Goal: Transaction & Acquisition: Download file/media

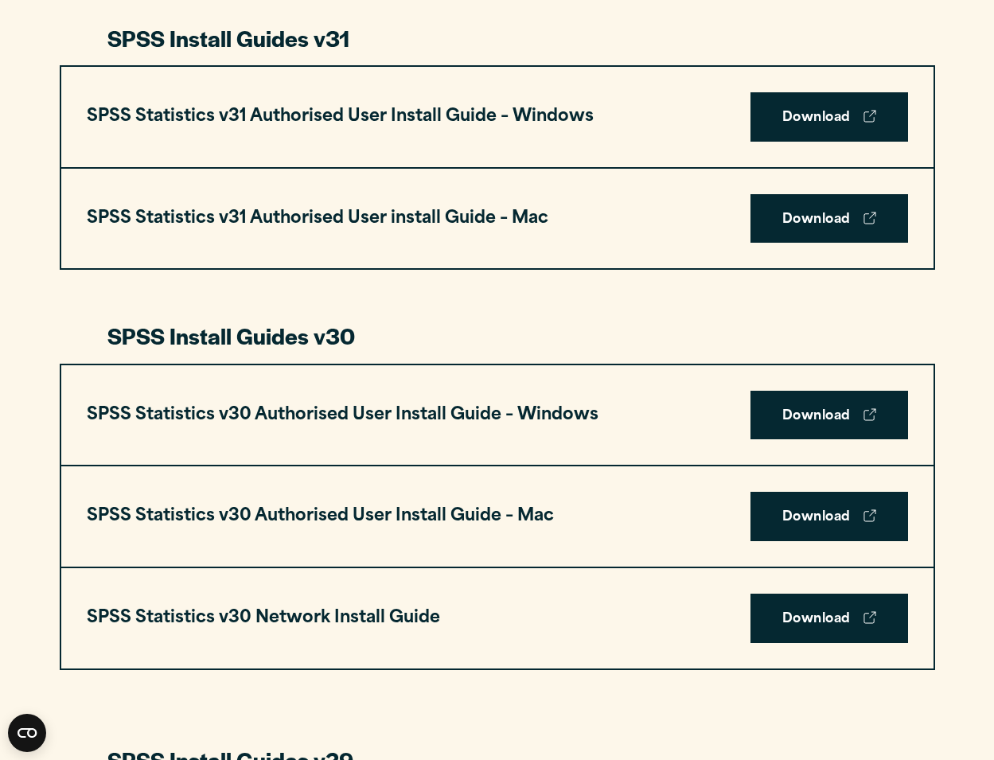
scroll to position [875, 0]
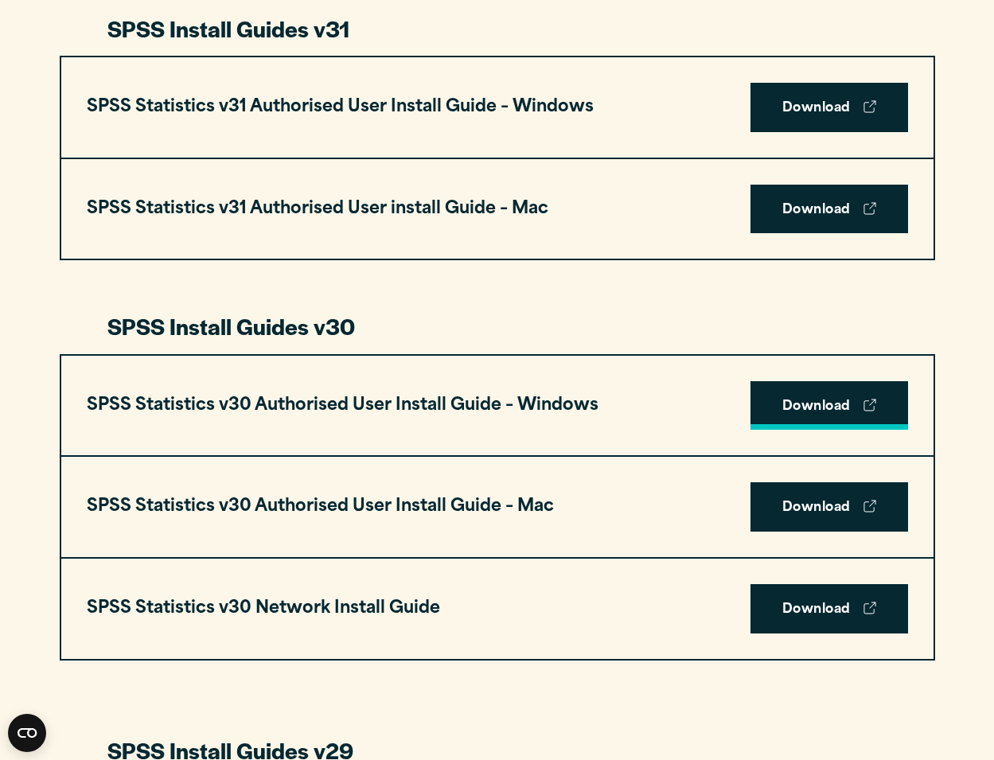
click at [769, 396] on link "Download" at bounding box center [829, 405] width 158 height 49
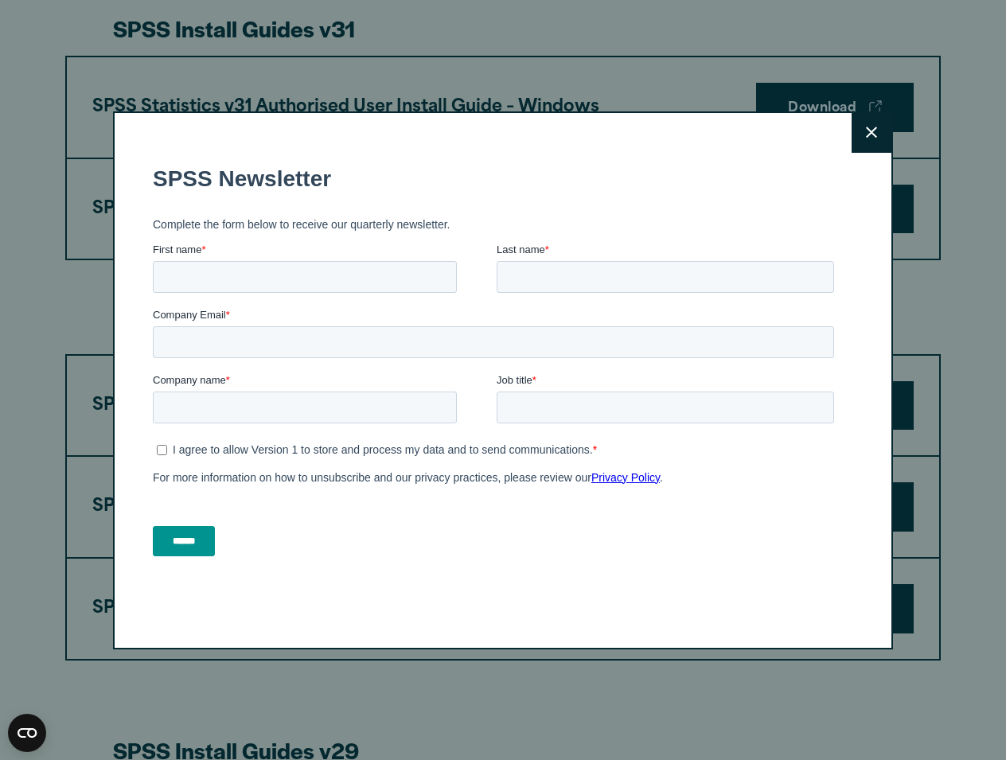
click at [874, 142] on button "Close" at bounding box center [871, 133] width 40 height 40
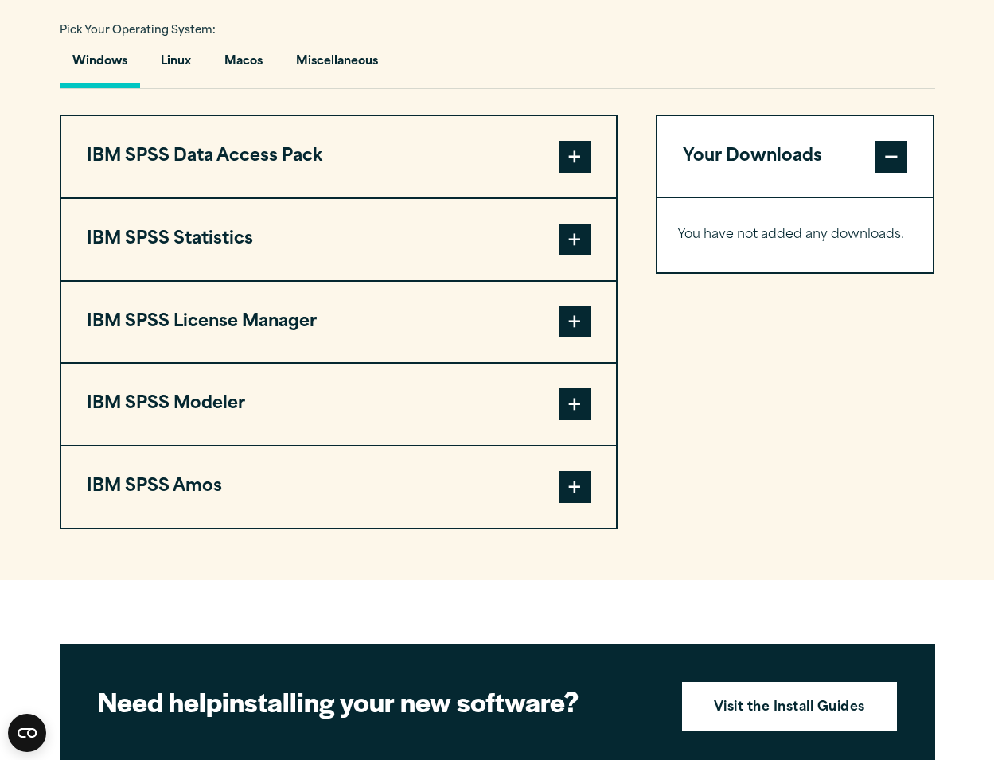
scroll to position [1193, 0]
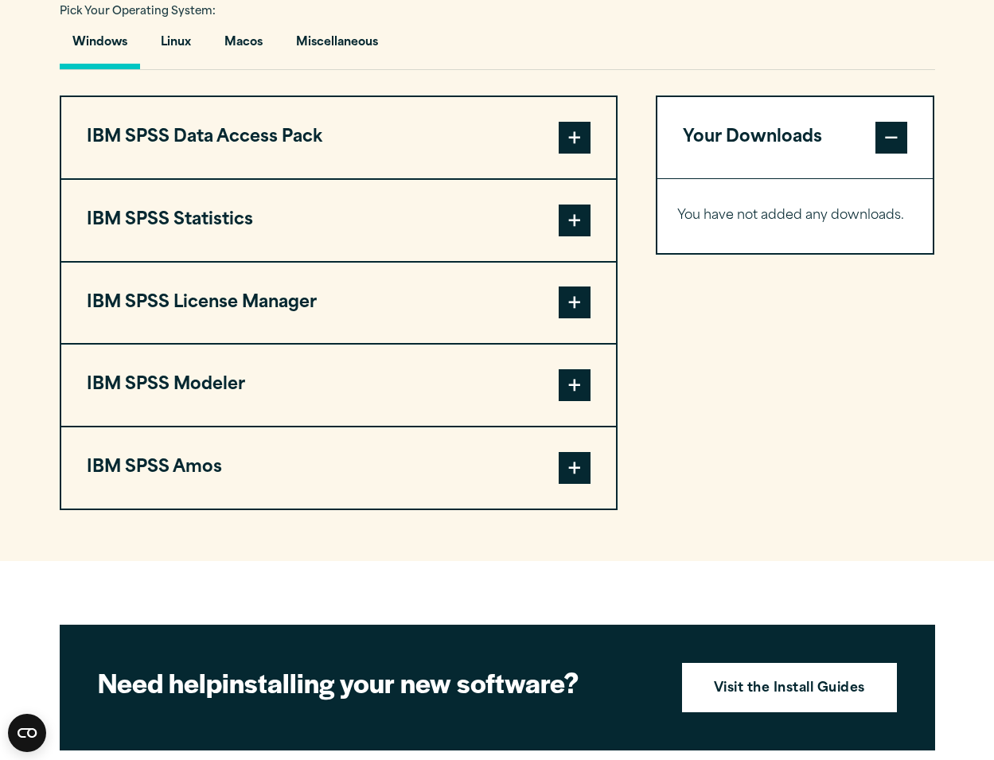
click at [582, 465] on span at bounding box center [575, 468] width 32 height 32
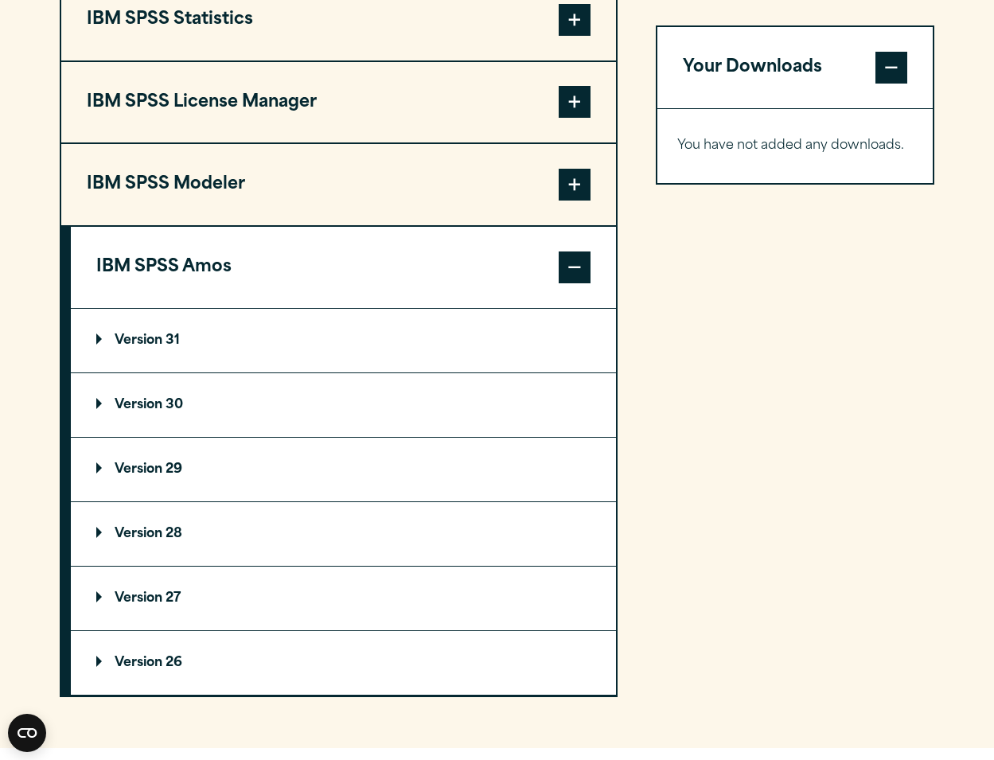
scroll to position [1432, 0]
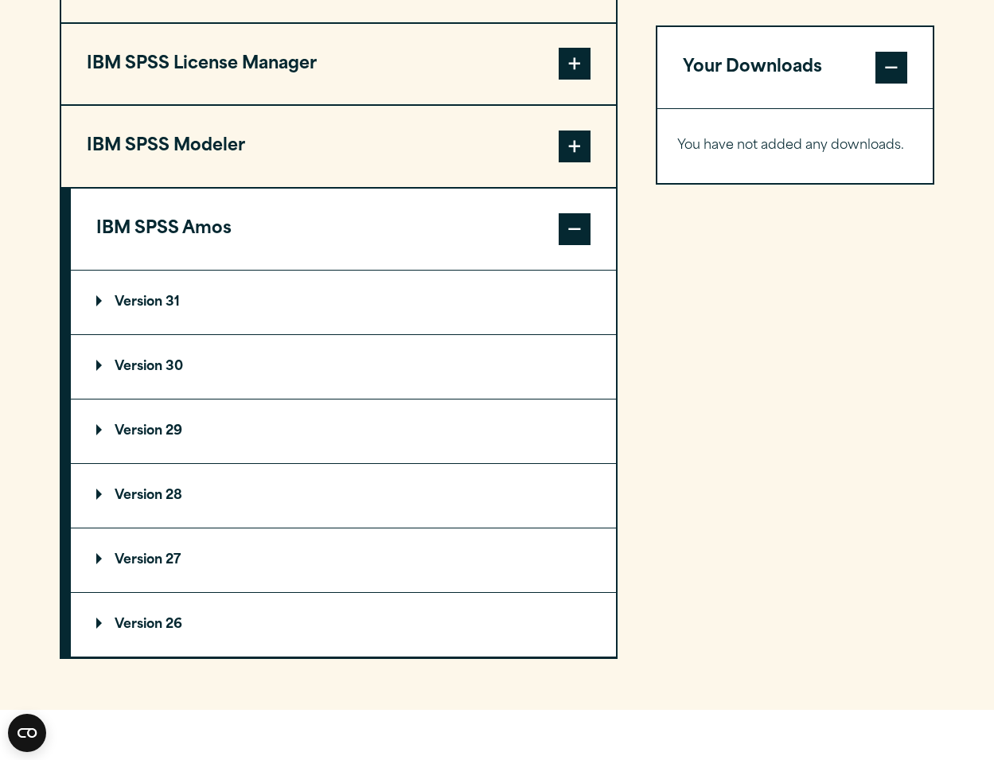
click at [189, 363] on summary "Version 30" at bounding box center [343, 367] width 545 height 64
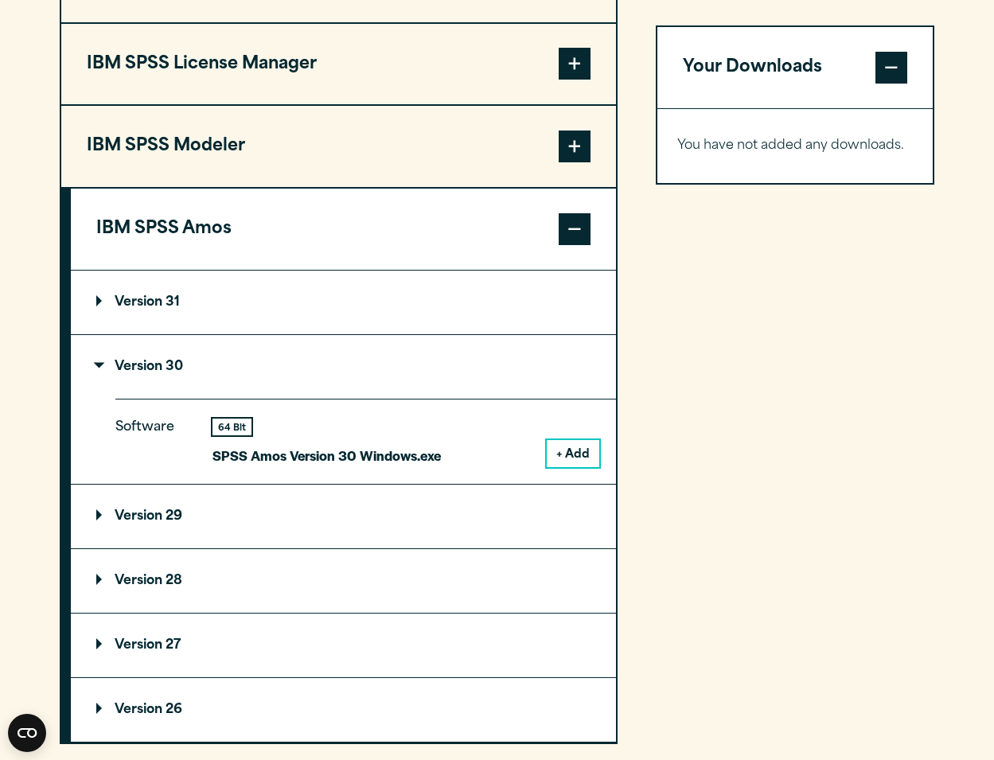
click at [234, 428] on div "64 Bit" at bounding box center [231, 427] width 39 height 17
click at [572, 456] on button "+ Add" at bounding box center [573, 453] width 53 height 27
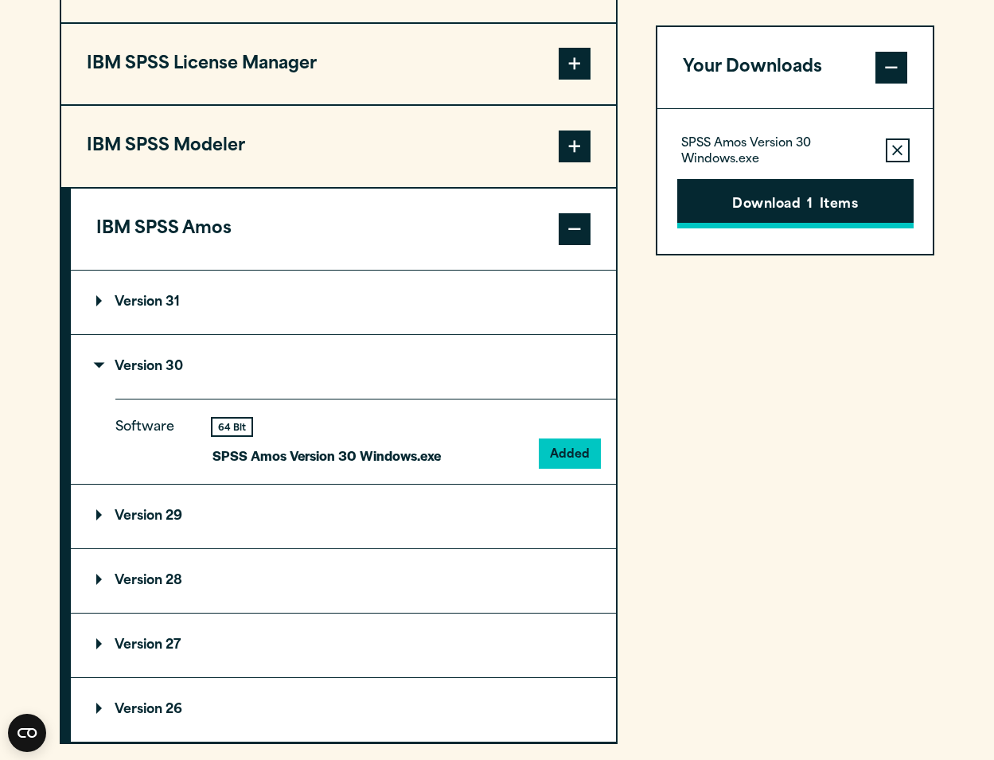
click at [783, 202] on button "Download 1 Items" at bounding box center [795, 203] width 236 height 49
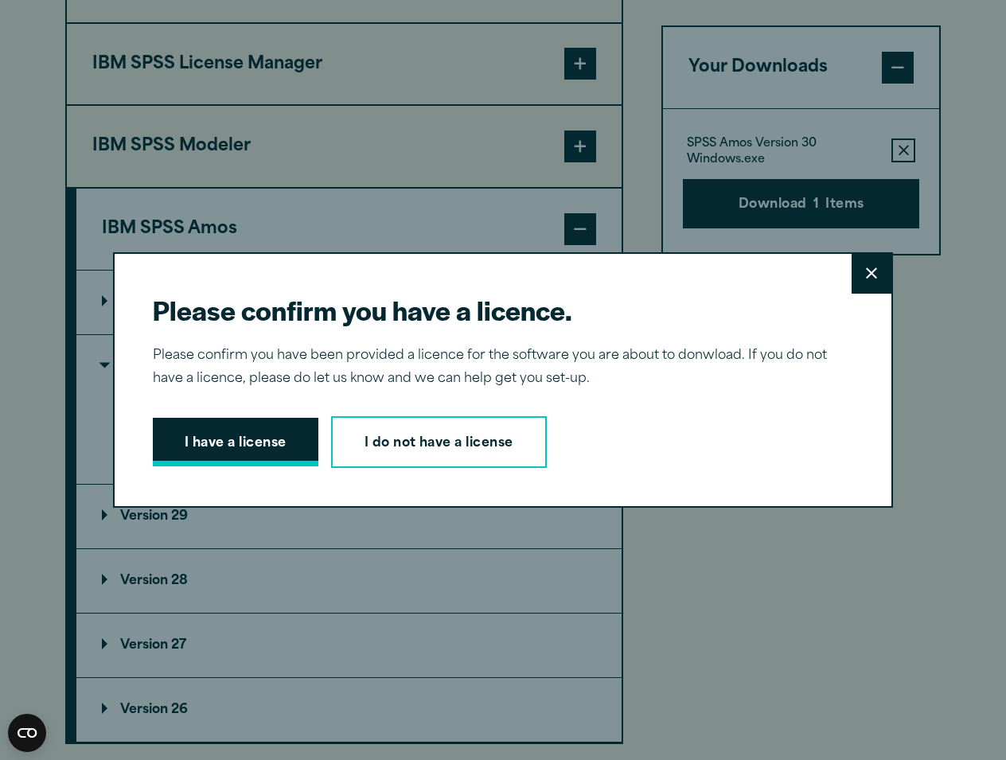
click at [257, 442] on button "I have a license" at bounding box center [235, 442] width 165 height 49
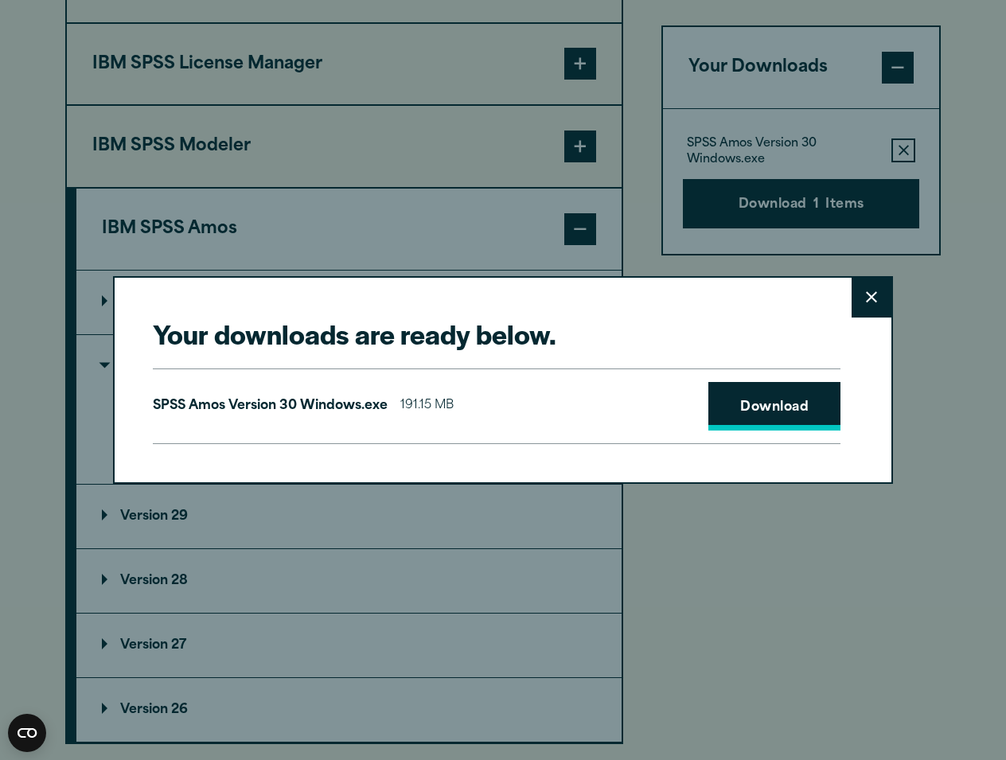
click at [738, 406] on link "Download" at bounding box center [774, 406] width 132 height 49
click at [820, 44] on div "Your downloads are ready below. Close SPSS [PERSON_NAME] Version 30 Windows.exe…" at bounding box center [503, 380] width 1006 height 760
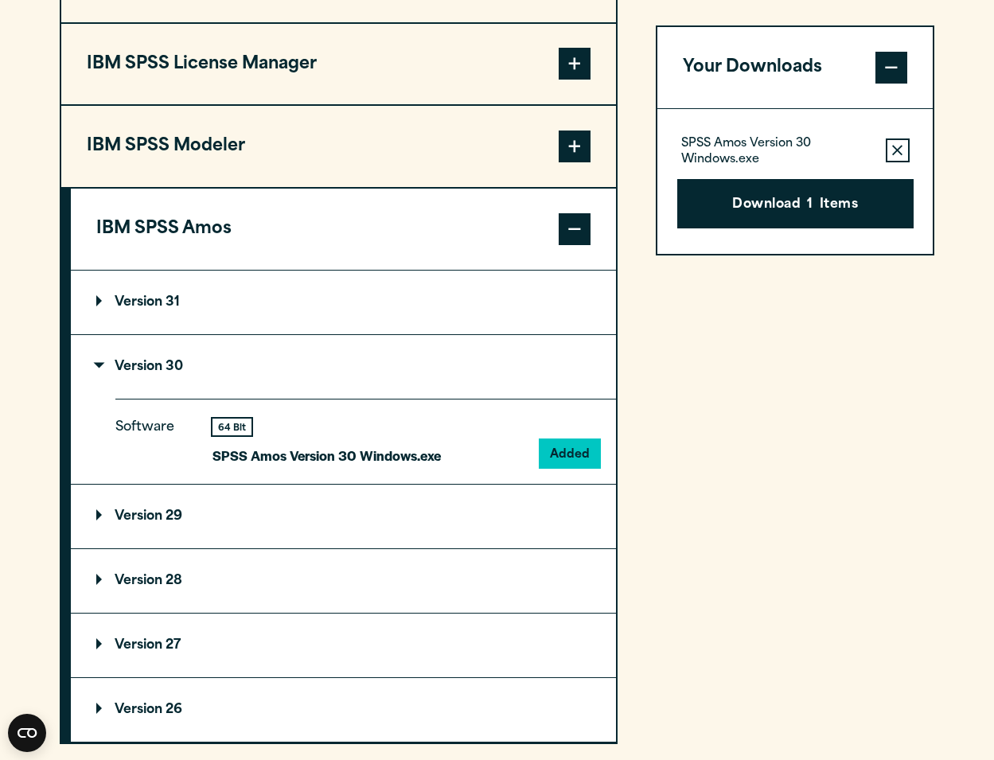
click at [369, 575] on summary "Version 28" at bounding box center [343, 581] width 545 height 64
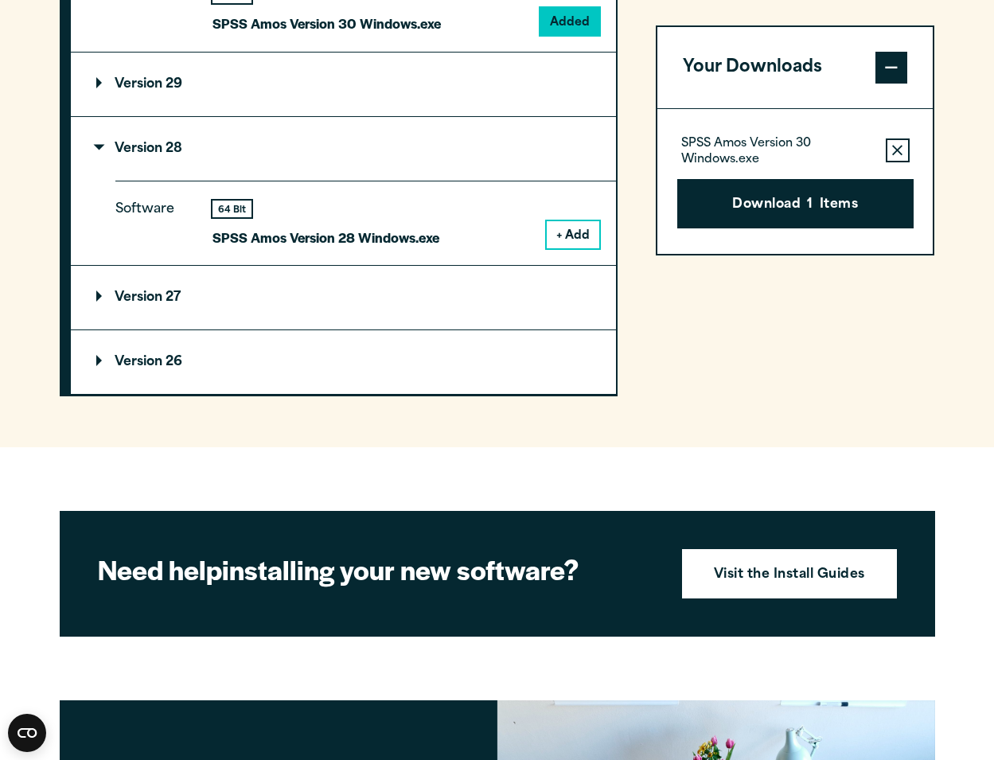
scroll to position [1830, 0]
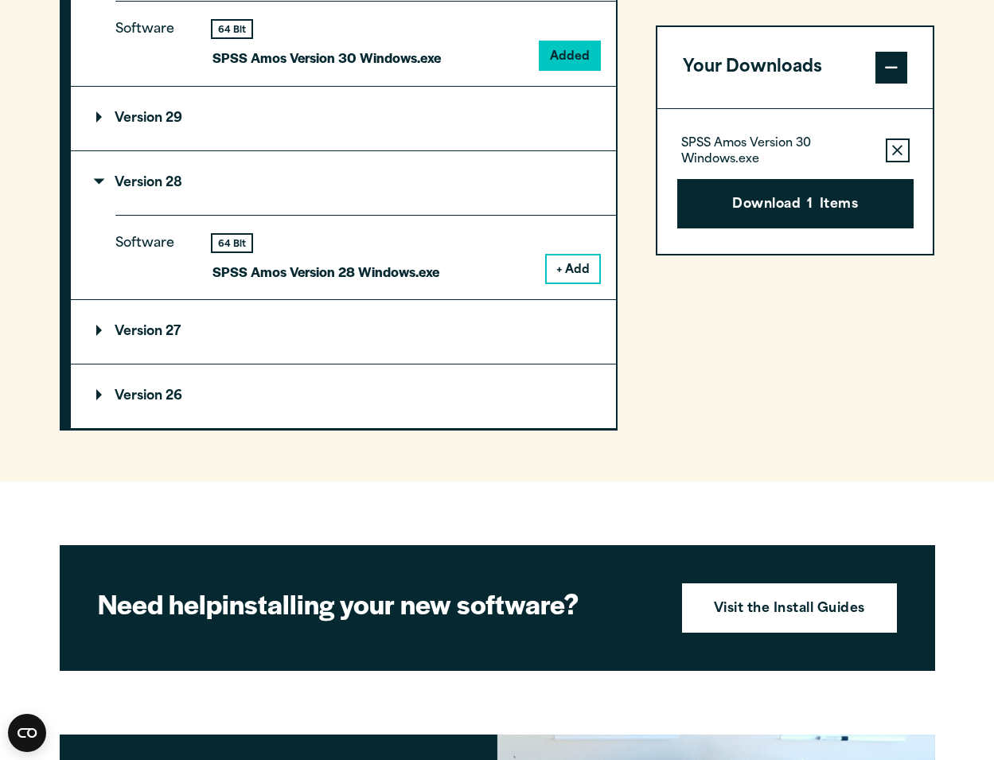
click at [570, 267] on button "+ Add" at bounding box center [573, 268] width 53 height 27
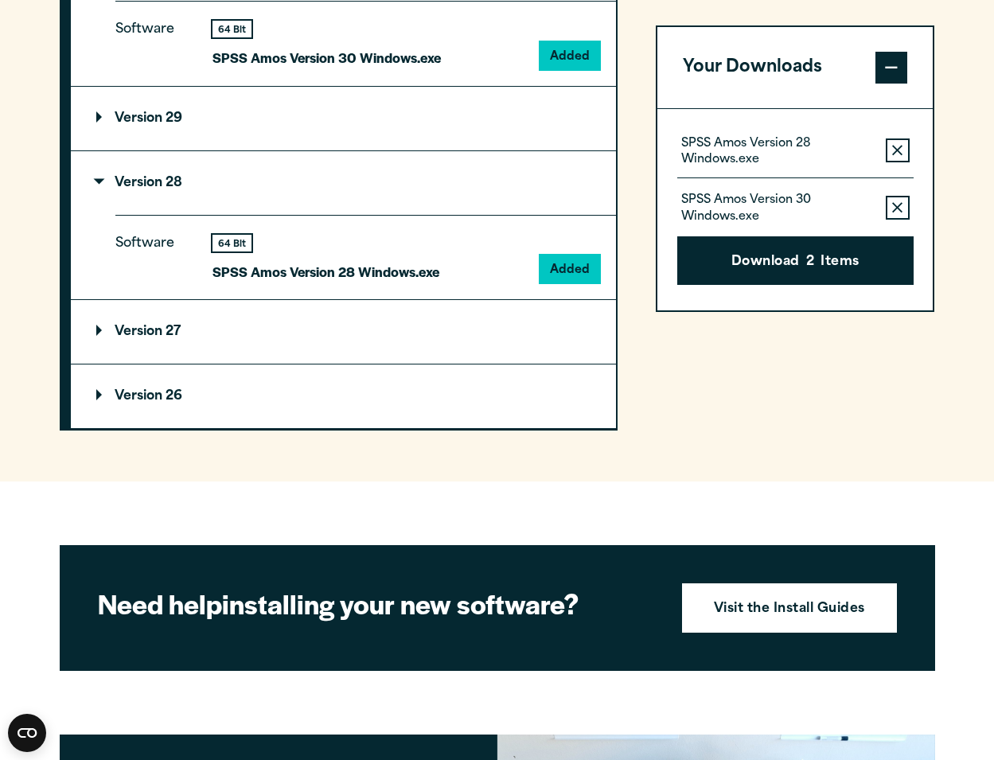
click at [901, 208] on icon "button" at bounding box center [897, 207] width 10 height 11
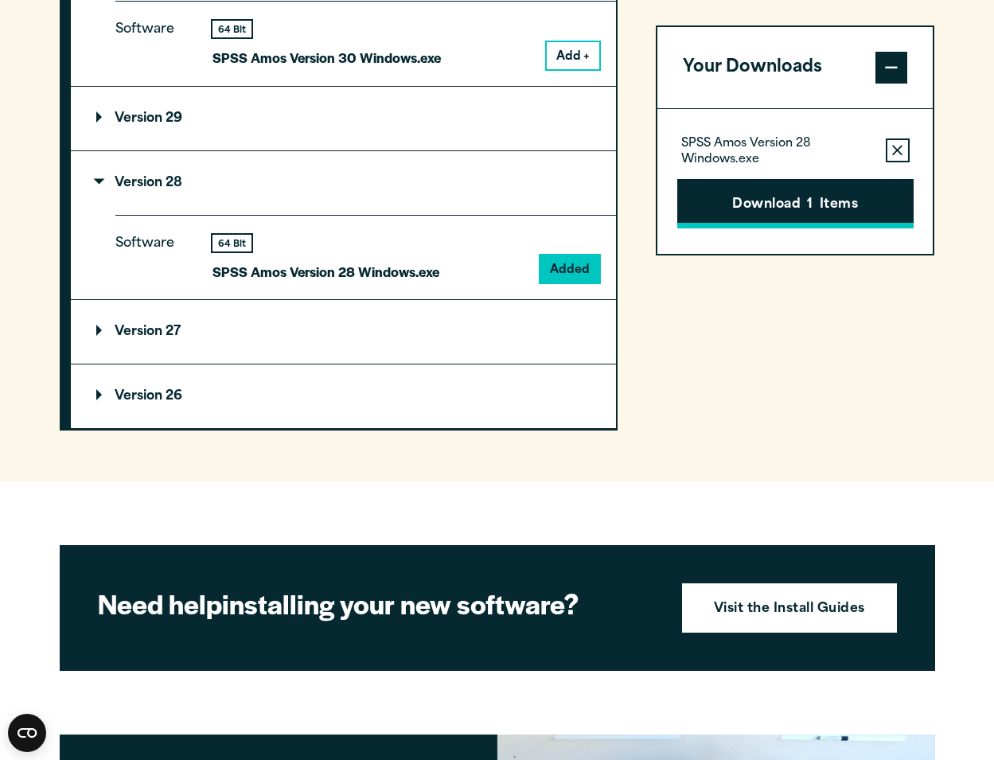
click at [827, 198] on button "Download 1 Items" at bounding box center [795, 203] width 236 height 49
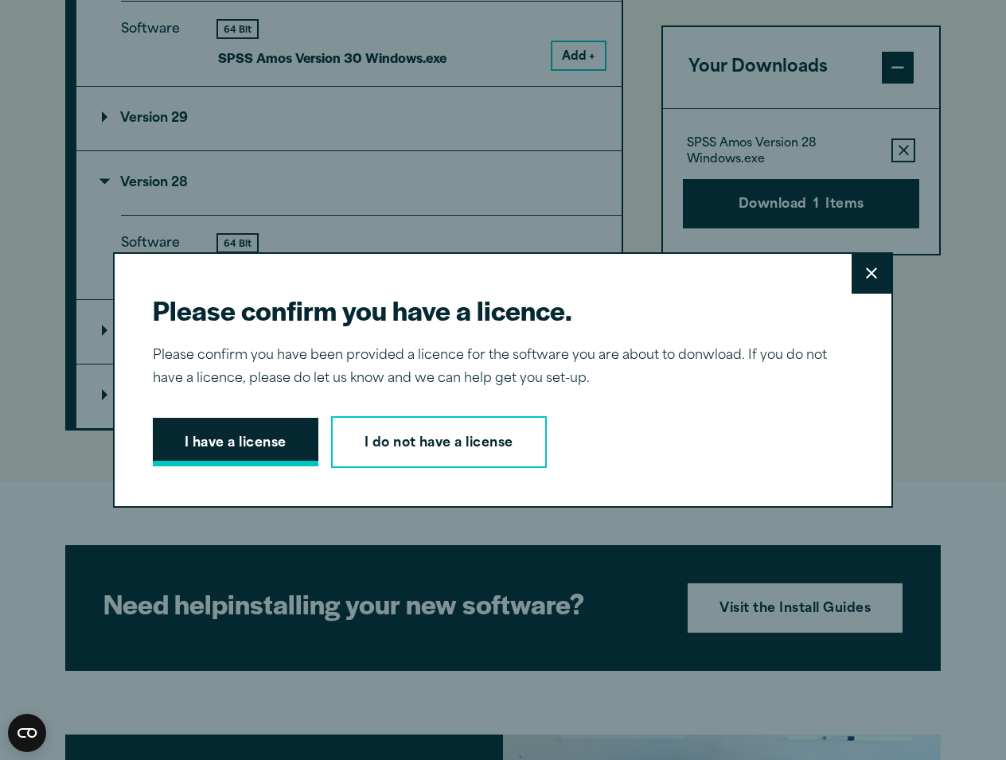
click at [249, 449] on button "I have a license" at bounding box center [235, 442] width 165 height 49
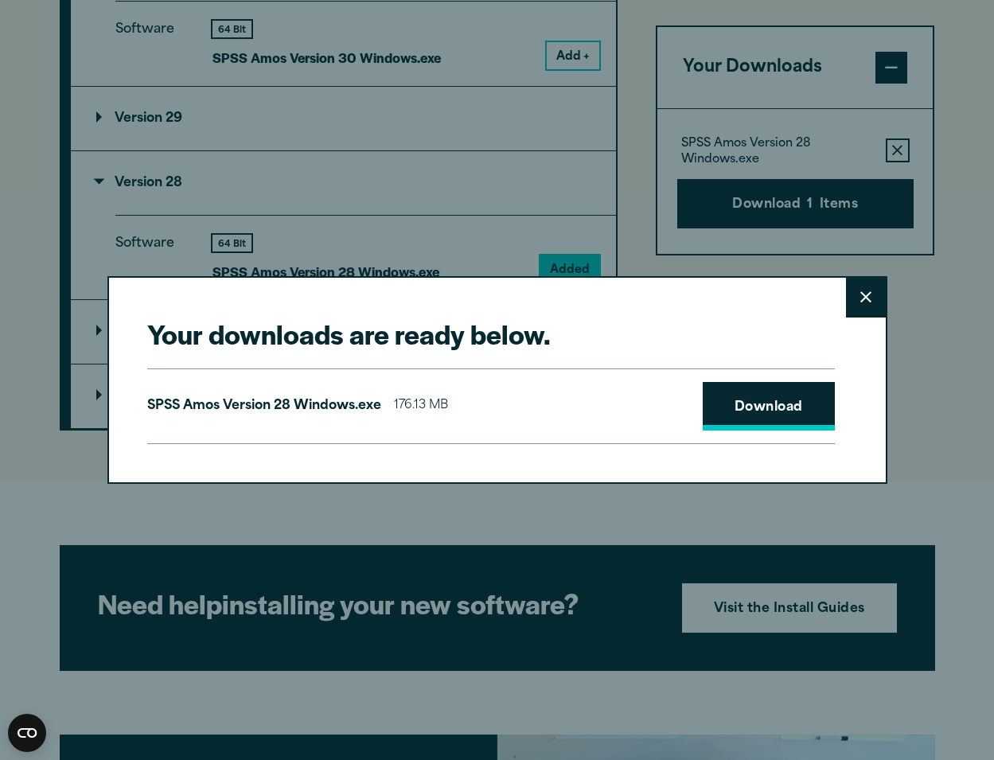
click at [758, 412] on link "Download" at bounding box center [769, 406] width 132 height 49
click at [621, 370] on div "SPSS [PERSON_NAME] Version 28 Windows.exe 176.13 MB Download" at bounding box center [490, 406] width 687 height 76
click at [860, 300] on icon at bounding box center [865, 297] width 11 height 12
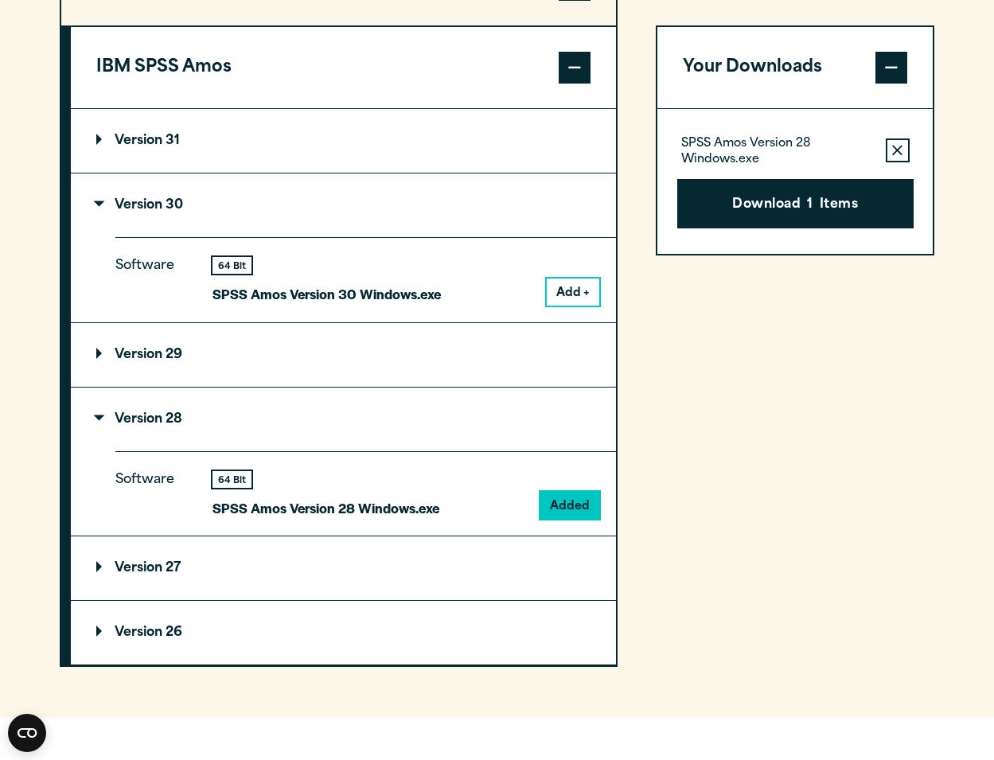
scroll to position [1591, 0]
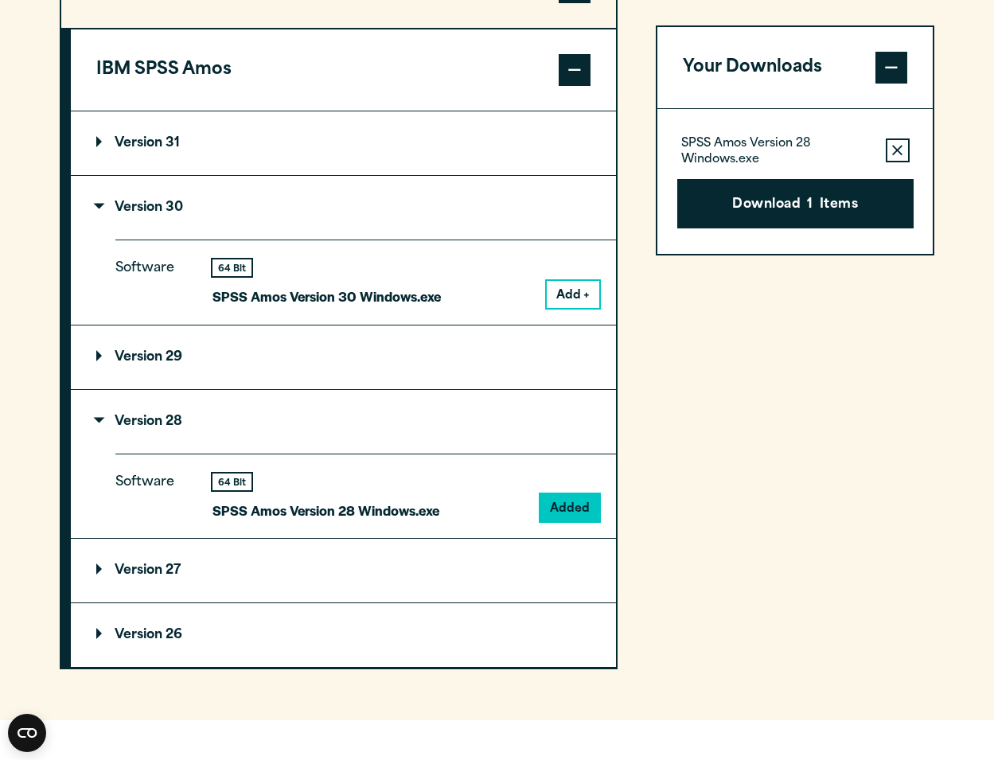
click at [104, 134] on summary "Version 31" at bounding box center [343, 143] width 545 height 64
